Goal: Task Accomplishment & Management: Manage account settings

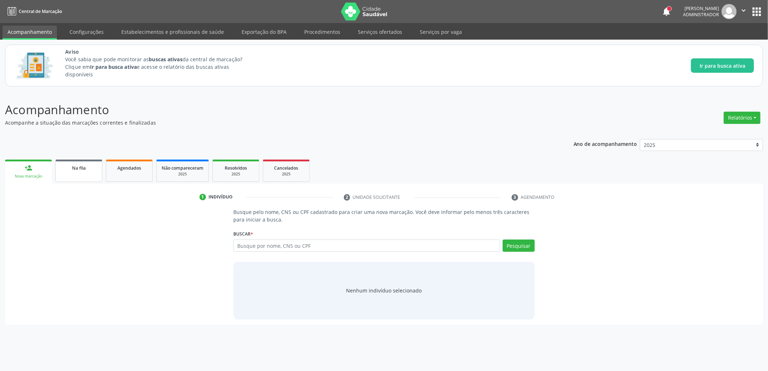
click at [82, 166] on span "Na fila" at bounding box center [79, 168] width 14 height 6
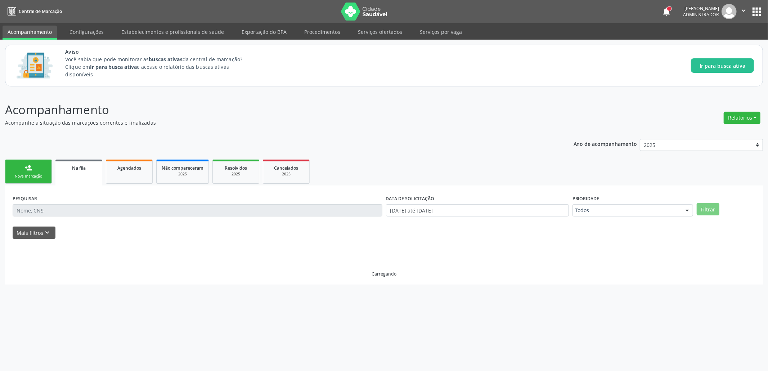
click at [82, 167] on span "Na fila" at bounding box center [79, 168] width 14 height 6
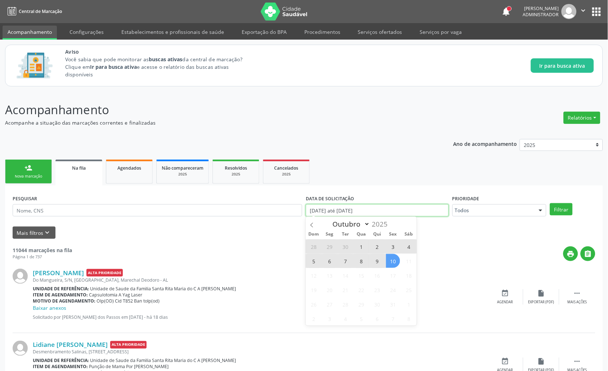
click at [347, 205] on input "[DATE] até [DATE]" at bounding box center [377, 210] width 143 height 12
click at [393, 260] on span "10" at bounding box center [393, 261] width 14 height 14
type input "[DATE]"
click at [357, 244] on span "1" at bounding box center [361, 247] width 14 height 14
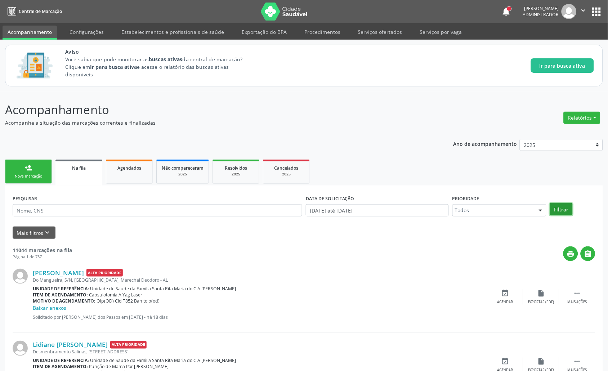
click at [557, 212] on button "Filtrar" at bounding box center [561, 209] width 23 height 12
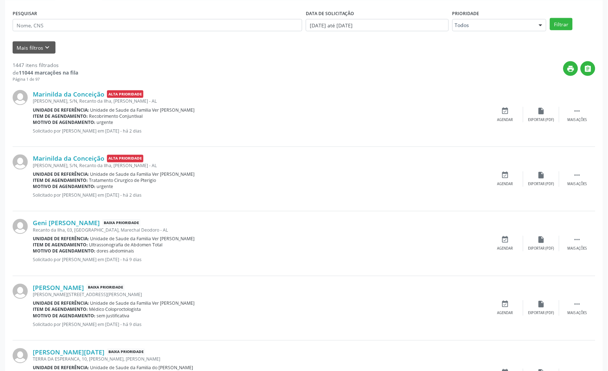
scroll to position [192, 0]
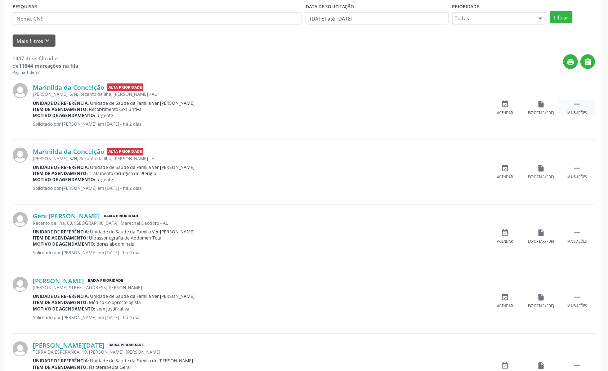
click at [574, 108] on div " Mais ações" at bounding box center [577, 107] width 36 height 15
click at [547, 113] on div "edit Editar" at bounding box center [541, 107] width 36 height 15
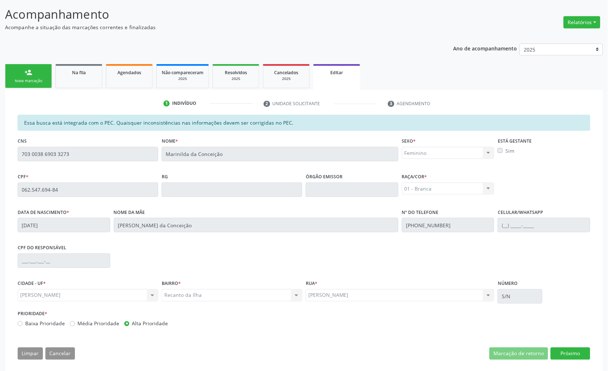
scroll to position [102, 0]
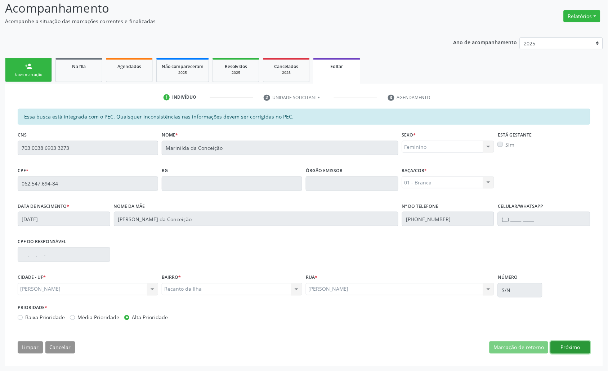
click at [571, 348] on button "Próximo" at bounding box center [571, 348] width 40 height 12
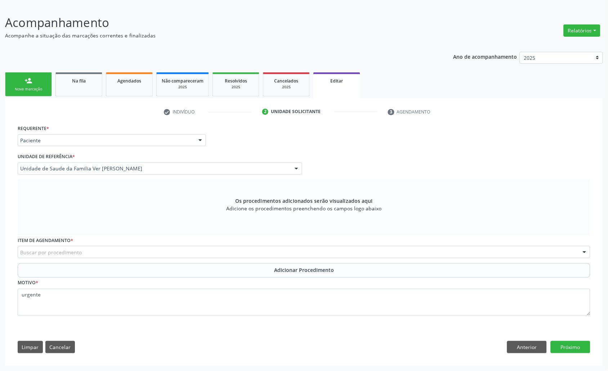
scroll to position [0, 0]
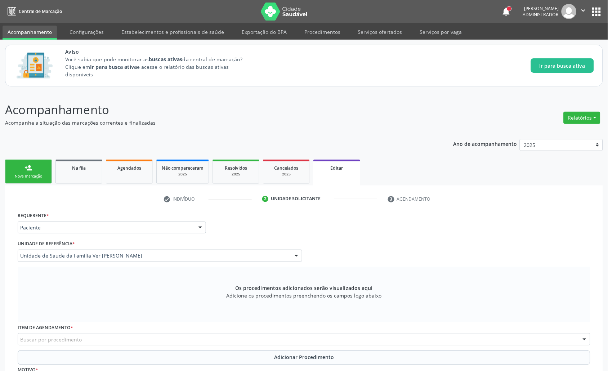
click at [582, 8] on icon "" at bounding box center [584, 10] width 8 height 8
click at [561, 44] on link "Sair" at bounding box center [565, 44] width 50 height 10
